Goal: Task Accomplishment & Management: Manage account settings

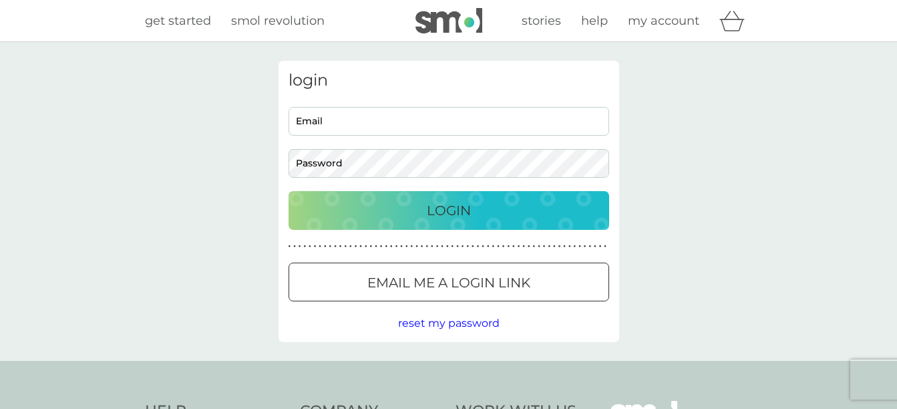
click at [348, 135] on input "Email" at bounding box center [449, 121] width 321 height 29
click at [777, 191] on div "login Email Password Login ● ● ● ● ● ● ● ● ● ● ● ● ● ● ● ● ● ● ● ● ● ● ● ● ● ● …" at bounding box center [448, 201] width 897 height 319
click at [420, 124] on input "Email" at bounding box center [449, 121] width 321 height 29
type input "[EMAIL_ADDRESS][DOMAIN_NAME]"
click at [364, 118] on input "[EMAIL_ADDRESS][DOMAIN_NAME]" at bounding box center [449, 121] width 321 height 29
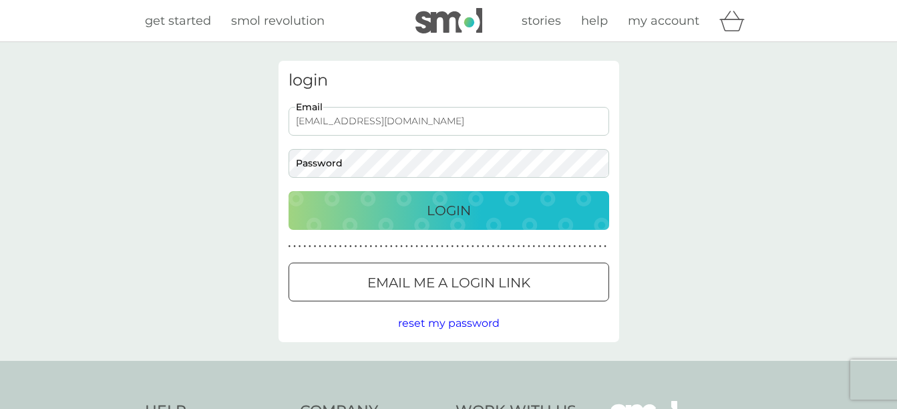
click at [364, 118] on input "[EMAIL_ADDRESS][DOMAIN_NAME]" at bounding box center [449, 121] width 321 height 29
type input "[PERSON_NAME][EMAIL_ADDRESS][PERSON_NAME][DOMAIN_NAME]"
click at [477, 287] on p "Email me a login link" at bounding box center [448, 282] width 163 height 21
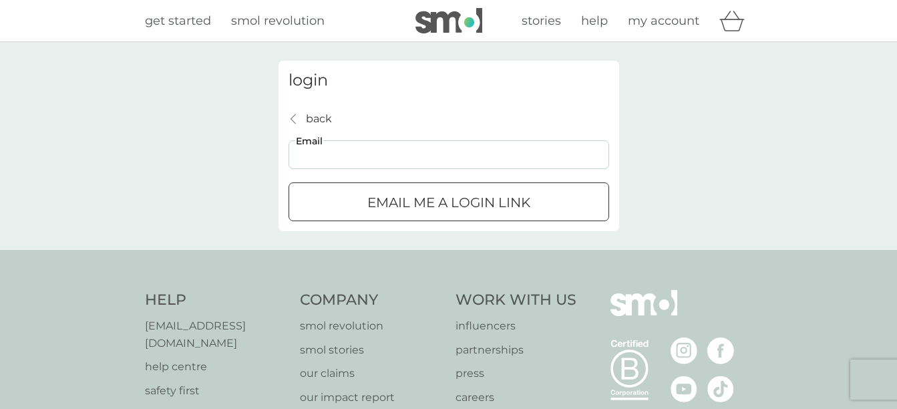
click at [444, 164] on input "Email" at bounding box center [449, 154] width 321 height 29
type input "[PERSON_NAME][EMAIL_ADDRESS][PERSON_NAME][DOMAIN_NAME]"
click at [448, 206] on div "submit" at bounding box center [449, 203] width 48 height 14
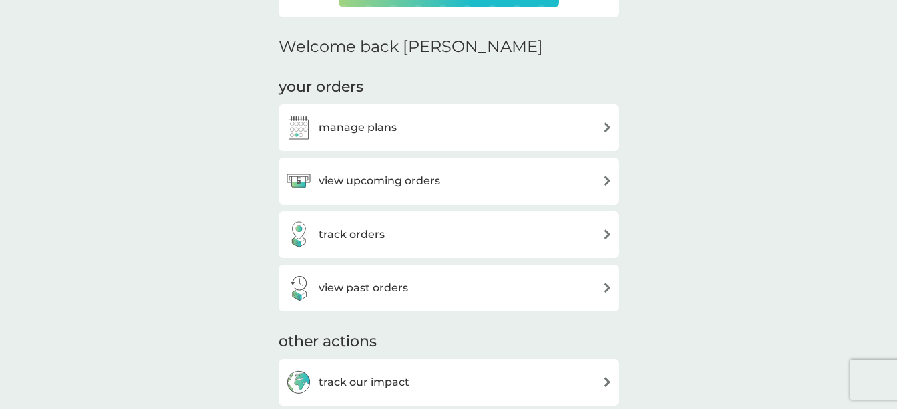
scroll to position [376, 0]
click at [489, 132] on div "manage plans" at bounding box center [448, 126] width 327 height 27
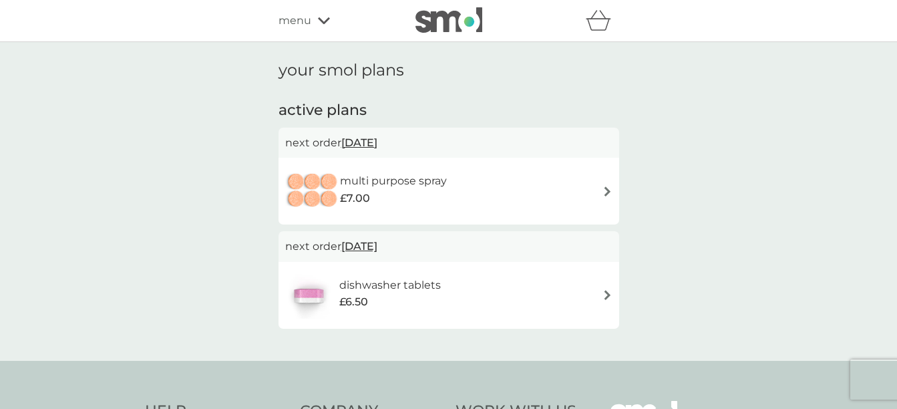
click at [560, 215] on div "multi purpose spray £7.00" at bounding box center [449, 191] width 341 height 67
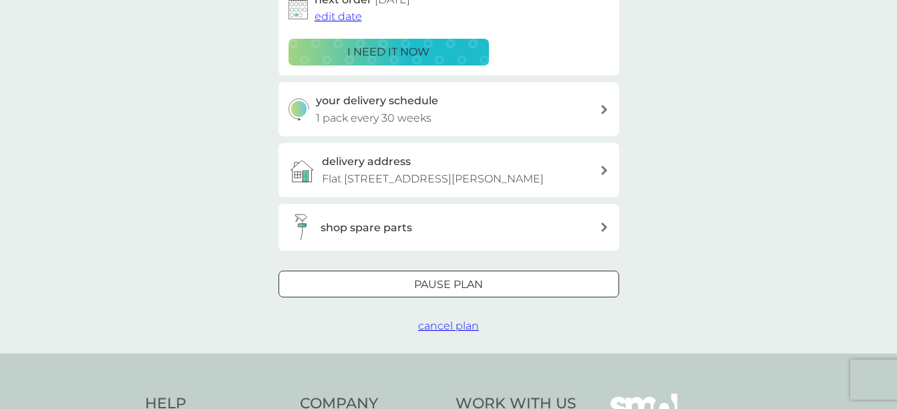
scroll to position [245, 0]
click at [458, 291] on div at bounding box center [449, 284] width 48 height 14
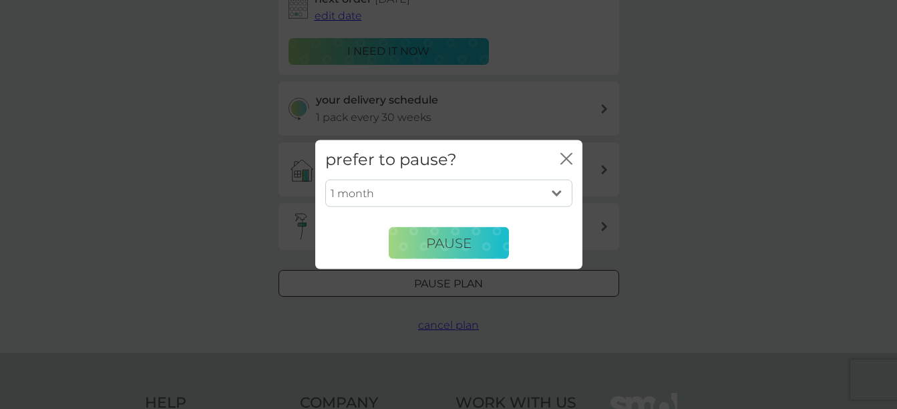
click at [455, 188] on select "1 month 2 months 3 months 4 months 5 months 6 months" at bounding box center [448, 193] width 247 height 28
click at [551, 187] on select "1 month 2 months 3 months 4 months 5 months 6 months" at bounding box center [448, 193] width 247 height 28
click at [566, 161] on icon "close" at bounding box center [566, 159] width 12 height 12
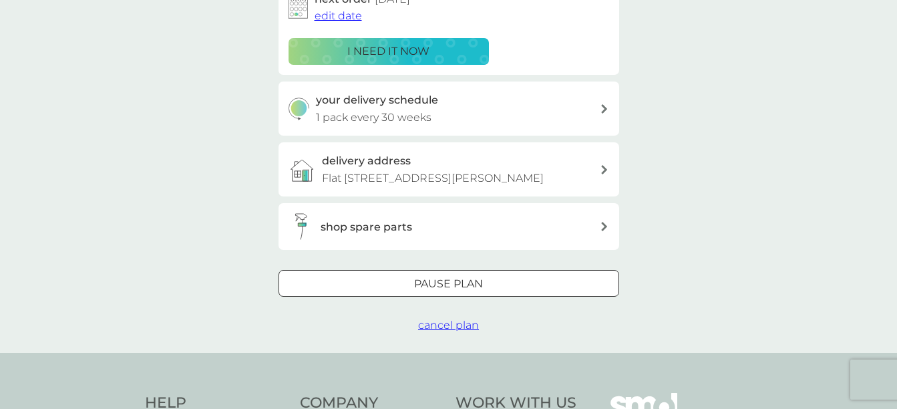
click at [470, 331] on span "cancel plan" at bounding box center [448, 325] width 61 height 13
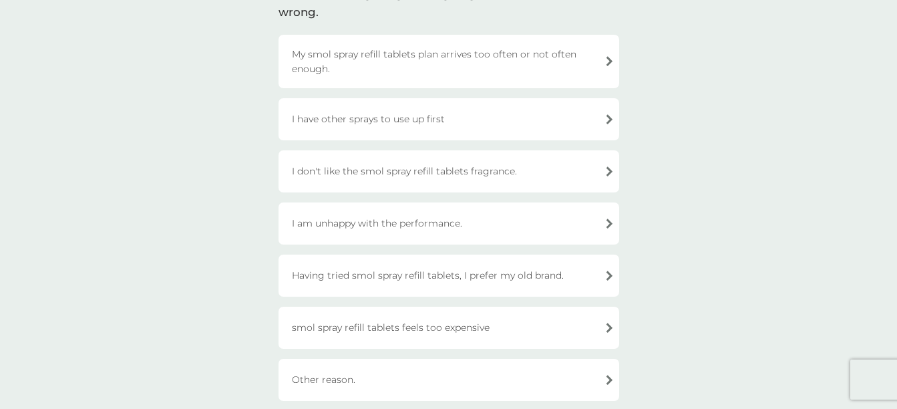
scroll to position [124, 0]
click at [513, 123] on div "I have other sprays to use up first" at bounding box center [449, 119] width 341 height 42
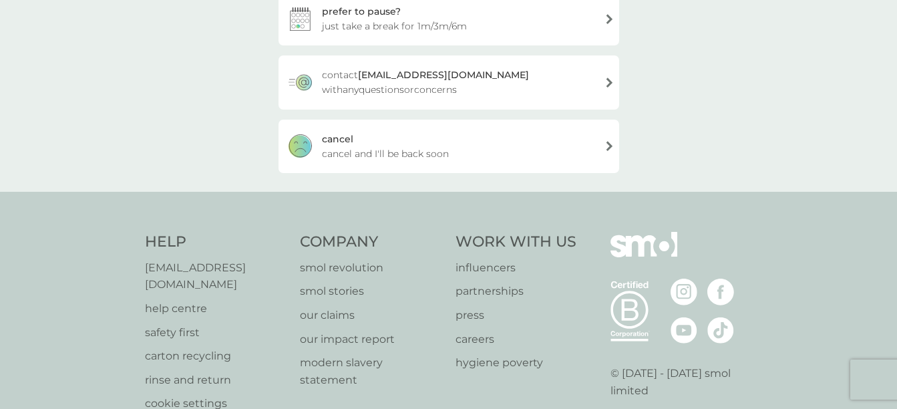
scroll to position [229, 0]
click at [497, 152] on div "cancel cancel and I'll be back soon" at bounding box center [449, 145] width 341 height 53
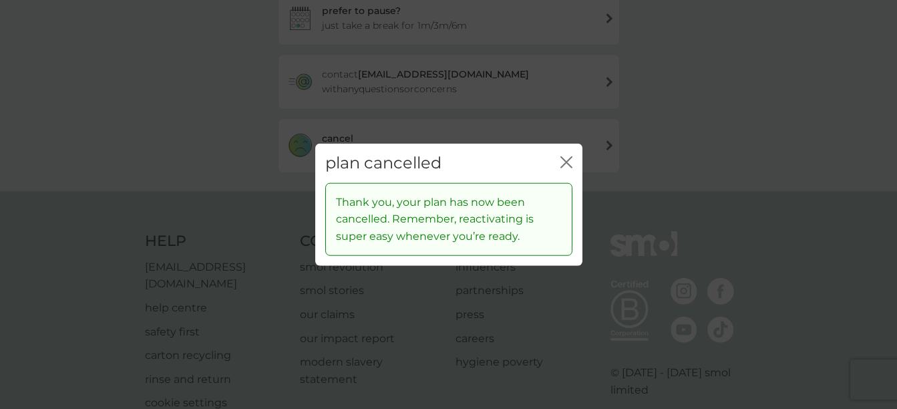
click at [566, 159] on icon "close" at bounding box center [566, 162] width 12 height 12
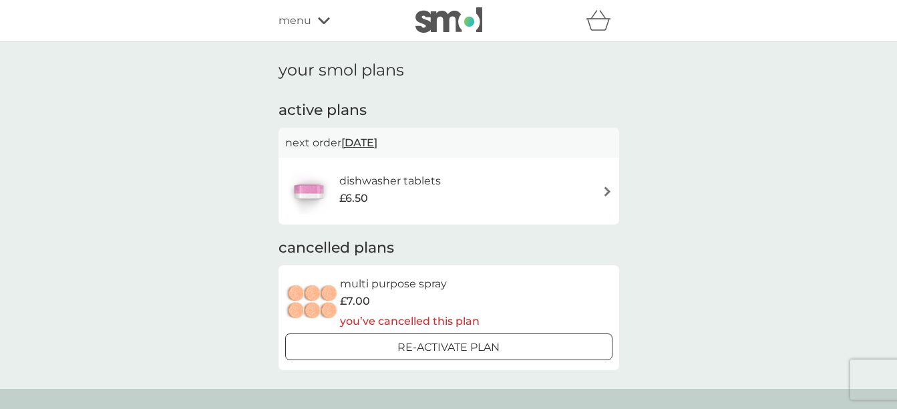
click at [442, 183] on div "dishwasher tablets £6.50" at bounding box center [396, 190] width 115 height 37
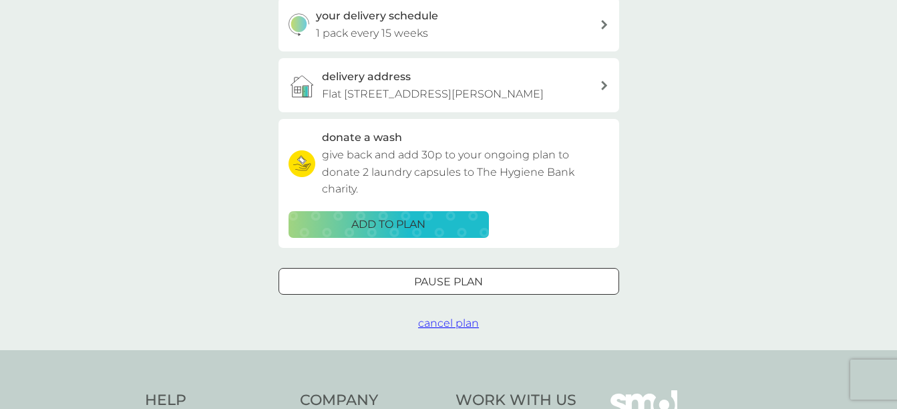
scroll to position [330, 0]
click at [518, 290] on div "Pause plan" at bounding box center [448, 281] width 339 height 17
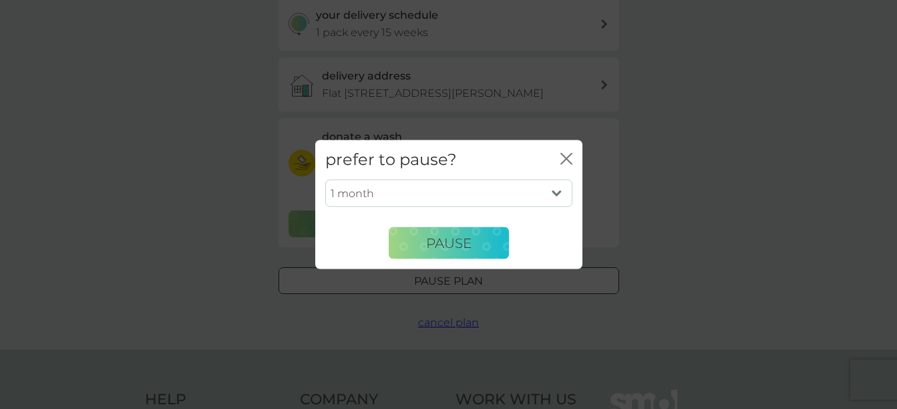
click at [488, 197] on select "1 month 2 months 3 months 4 months 5 months 6 months" at bounding box center [448, 193] width 247 height 28
select select "6"
click at [325, 179] on select "1 month 2 months 3 months 4 months 5 months 6 months" at bounding box center [448, 193] width 247 height 28
click at [467, 237] on span "Pause" at bounding box center [448, 242] width 45 height 16
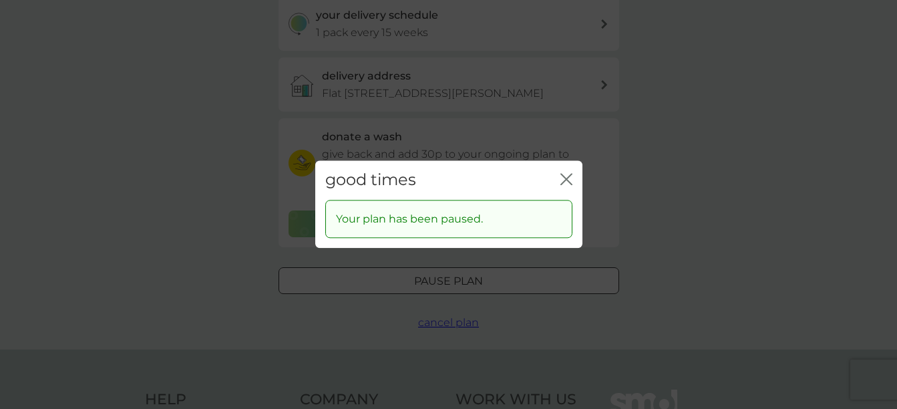
click at [567, 176] on icon "close" at bounding box center [566, 179] width 12 height 12
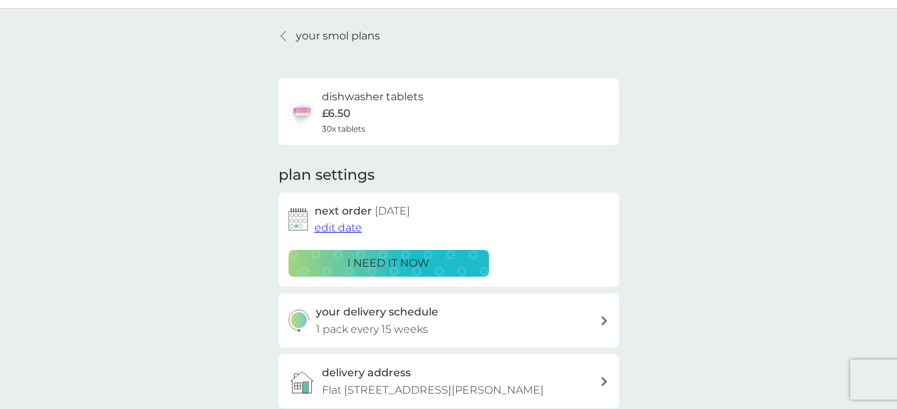
scroll to position [0, 0]
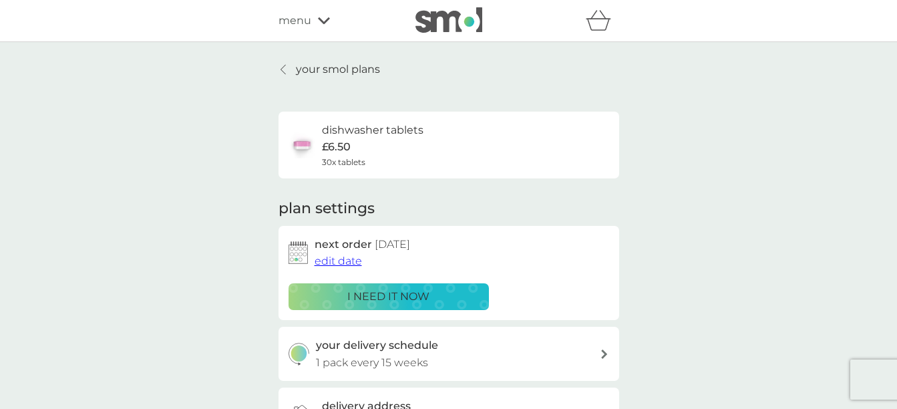
click at [318, 67] on p "your smol plans" at bounding box center [338, 69] width 84 height 17
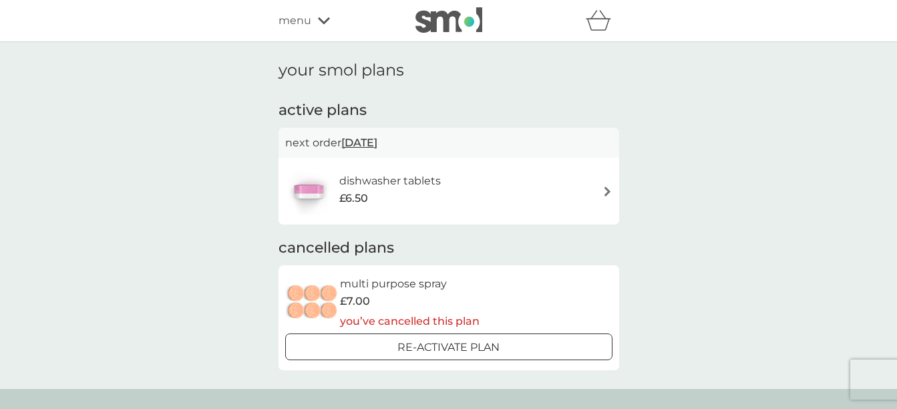
click at [593, 193] on div "dishwasher tablets £6.50" at bounding box center [448, 191] width 327 height 47
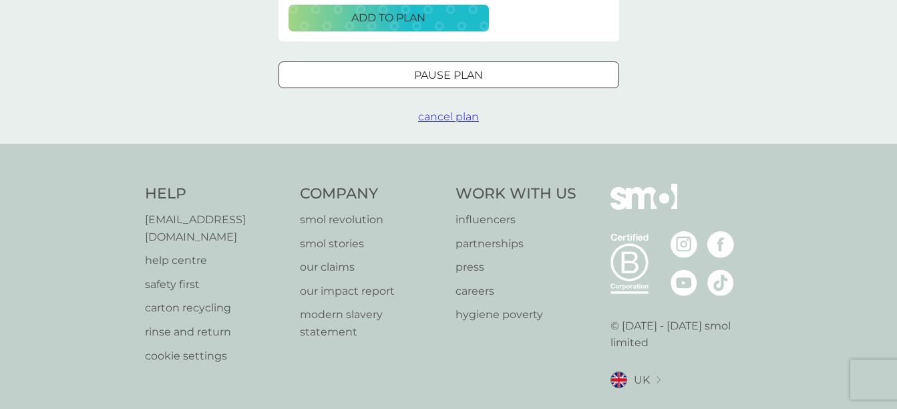
scroll to position [588, 0]
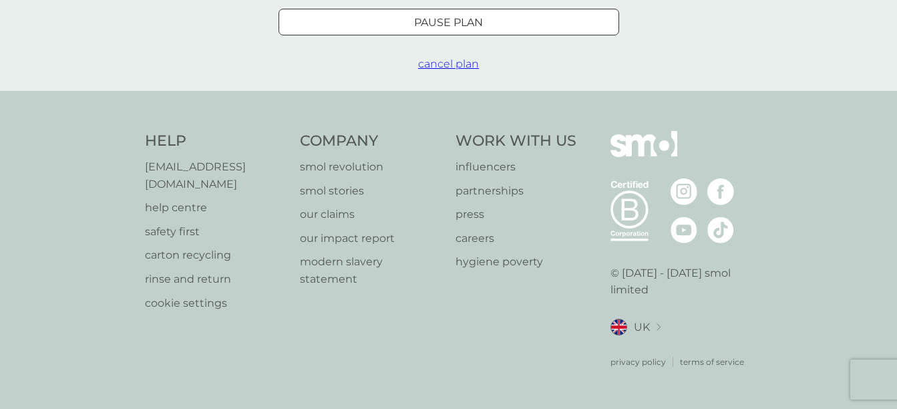
click at [466, 73] on button "cancel plan" at bounding box center [448, 63] width 61 height 17
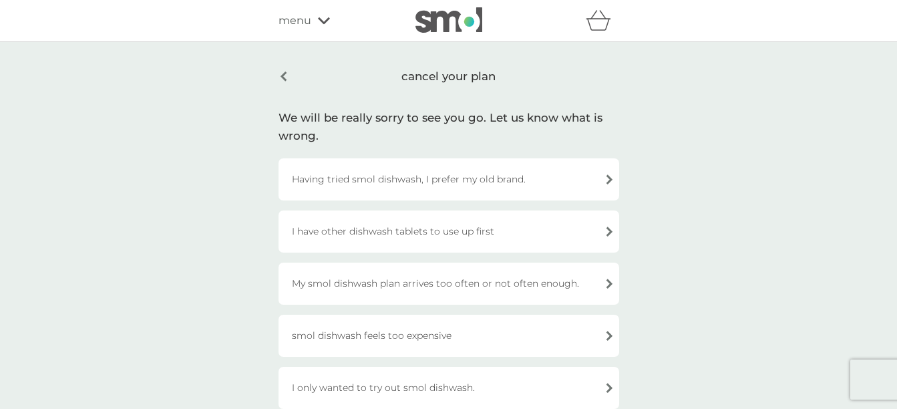
click at [528, 229] on div "I have other dishwash tablets to use up first" at bounding box center [449, 231] width 341 height 42
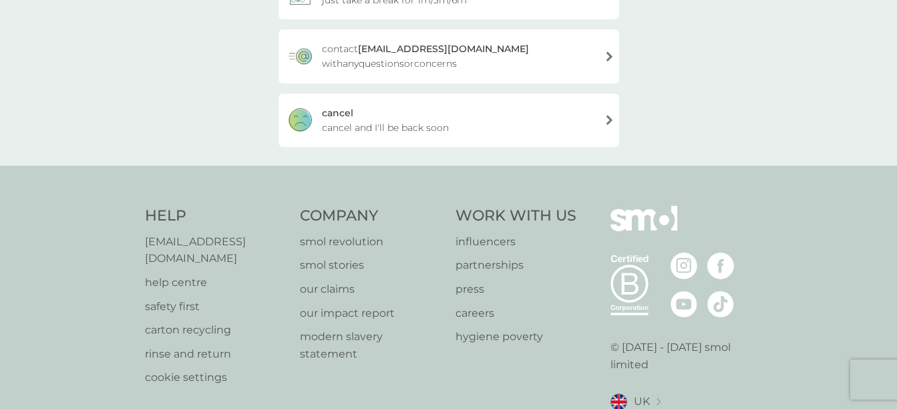
scroll to position [254, 0]
click at [511, 118] on div "cancel cancel and I'll be back soon" at bounding box center [449, 120] width 341 height 53
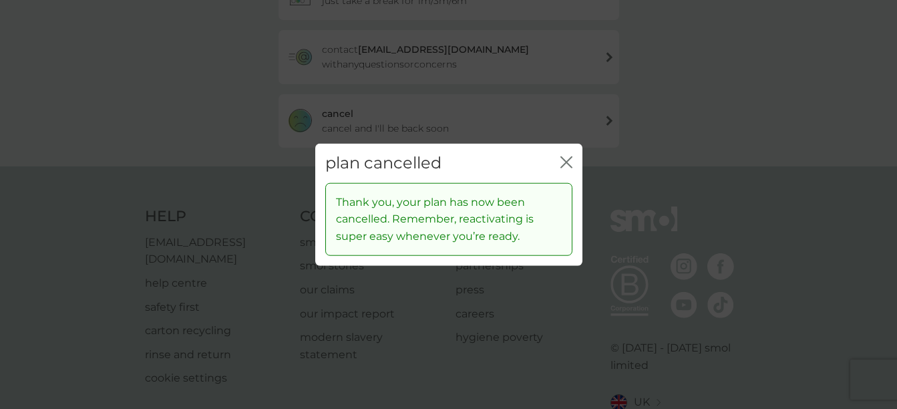
click at [558, 158] on div "plan cancelled close" at bounding box center [448, 163] width 267 height 39
click at [572, 163] on div "plan cancelled close" at bounding box center [448, 163] width 267 height 39
click at [562, 164] on icon "close" at bounding box center [566, 162] width 12 height 12
